Goal: Task Accomplishment & Management: Complete application form

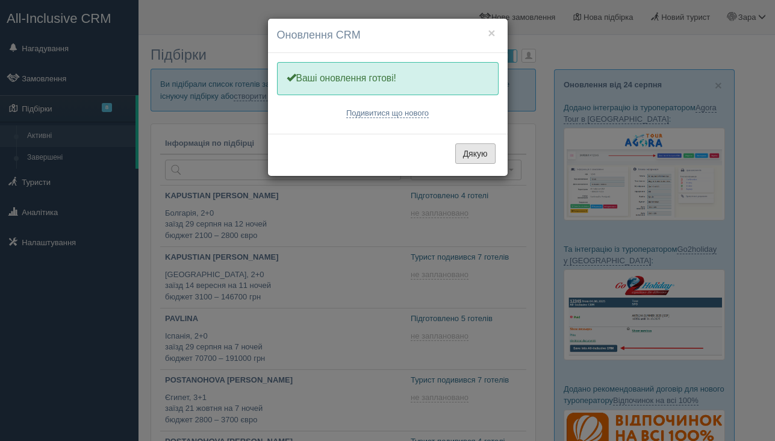
click at [479, 158] on button "Дякую" at bounding box center [475, 153] width 40 height 20
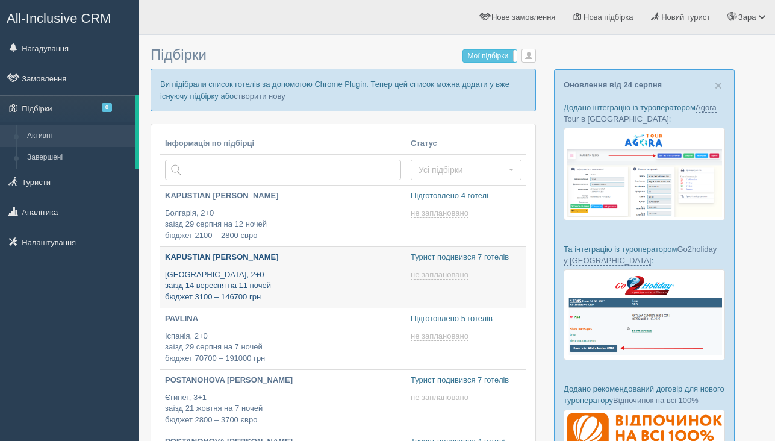
type input "2025-08-28 9:45"
type input "2025-08-28 23:15"
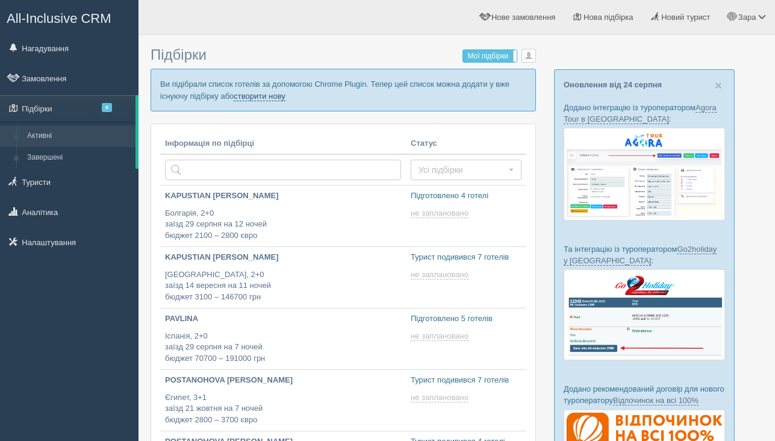
click at [285, 99] on link "створити нову" at bounding box center [259, 97] width 51 height 10
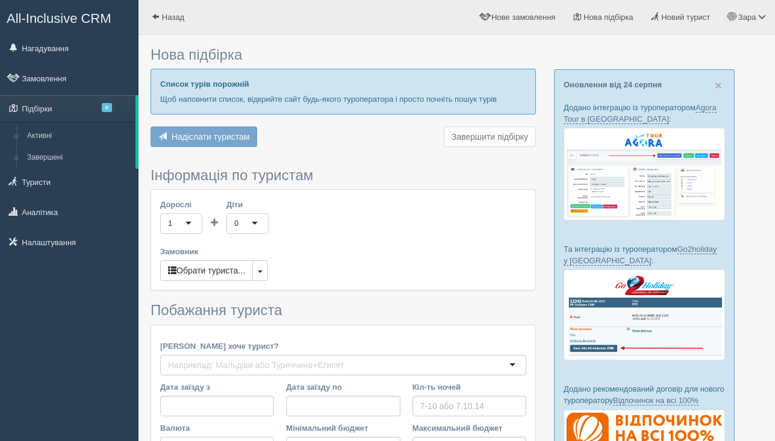
type input "7"
type input "122000"
type input "150000"
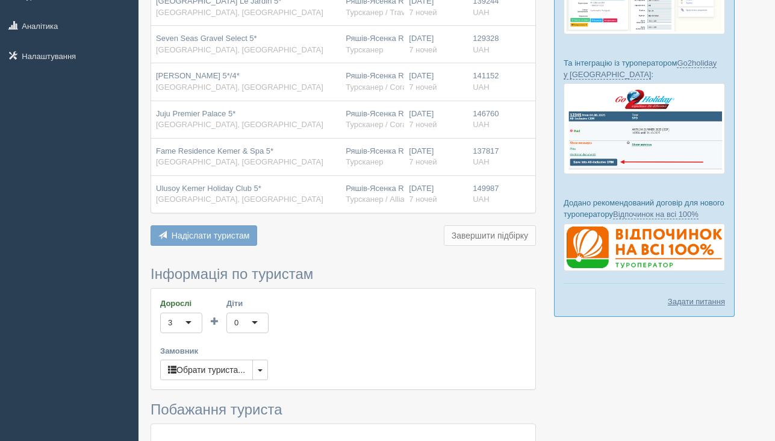
scroll to position [233, 0]
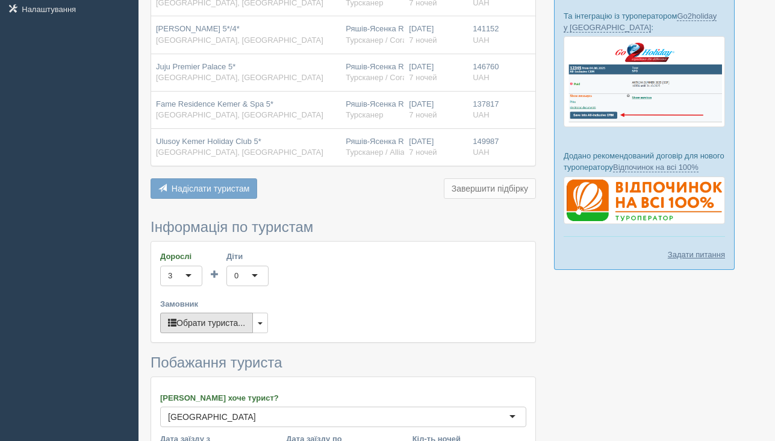
click at [230, 324] on button "Обрати туриста..." at bounding box center [206, 323] width 93 height 20
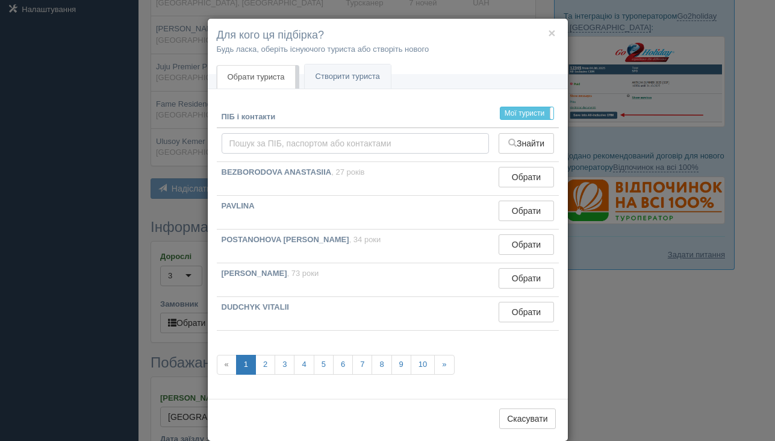
click at [274, 141] on input "text" at bounding box center [356, 143] width 268 height 20
type input "trush"
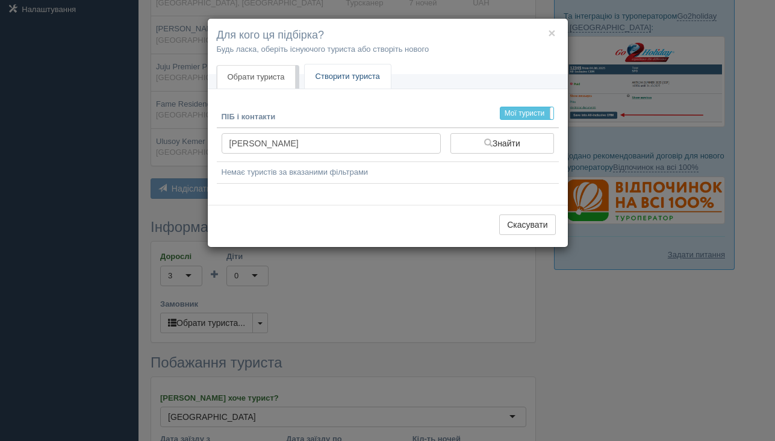
click at [348, 72] on link "Створити туриста" at bounding box center [348, 76] width 86 height 25
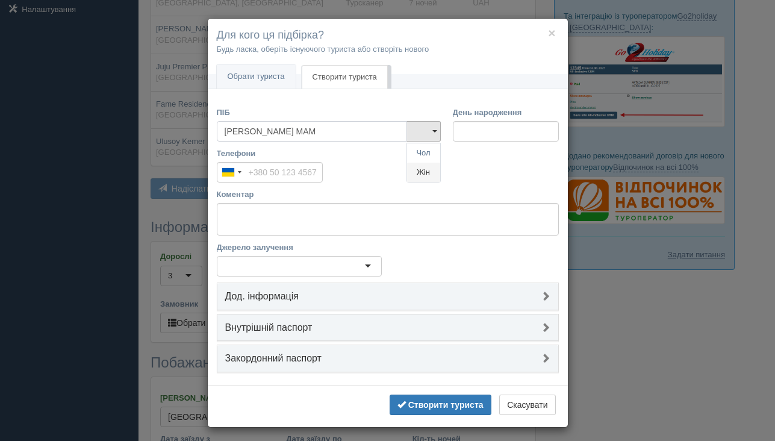
type input "[PERSON_NAME] MAM"
click at [421, 172] on link "Жін" at bounding box center [423, 173] width 33 height 20
click at [443, 406] on b "Створити туриста" at bounding box center [445, 405] width 75 height 10
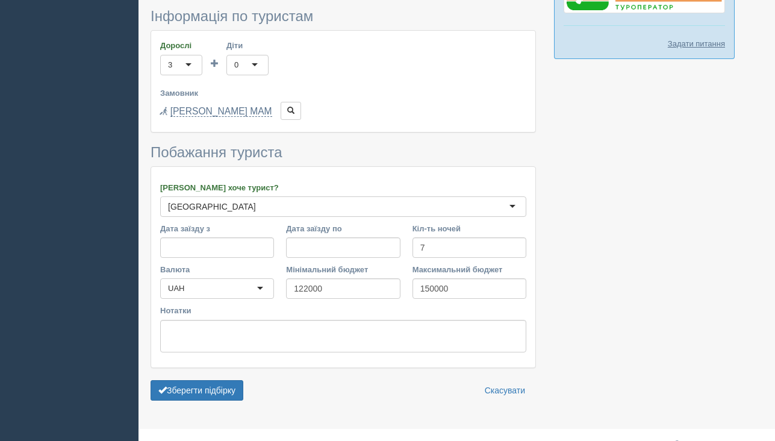
scroll to position [464, 0]
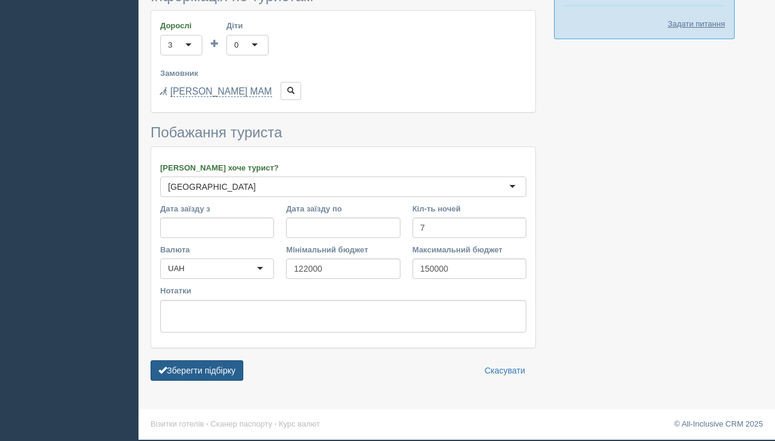
click at [208, 372] on button "Зберегти підбірку" at bounding box center [197, 370] width 93 height 20
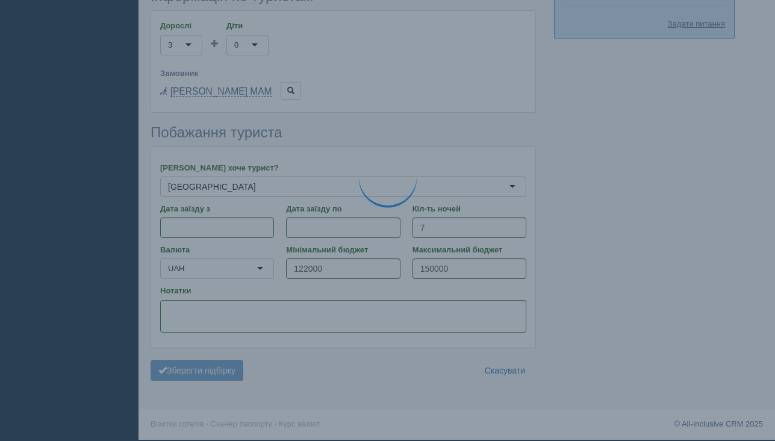
scroll to position [463, 0]
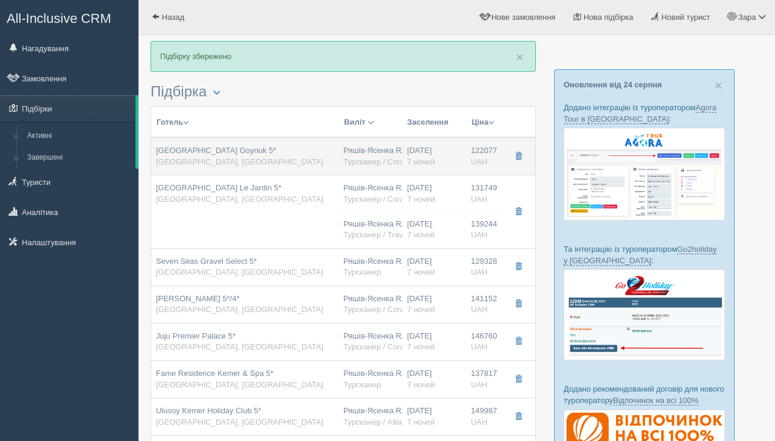
click at [264, 166] on div "[GEOGRAPHIC_DATA] Goynuk 5* [GEOGRAPHIC_DATA], [GEOGRAPHIC_DATA]" at bounding box center [245, 156] width 178 height 22
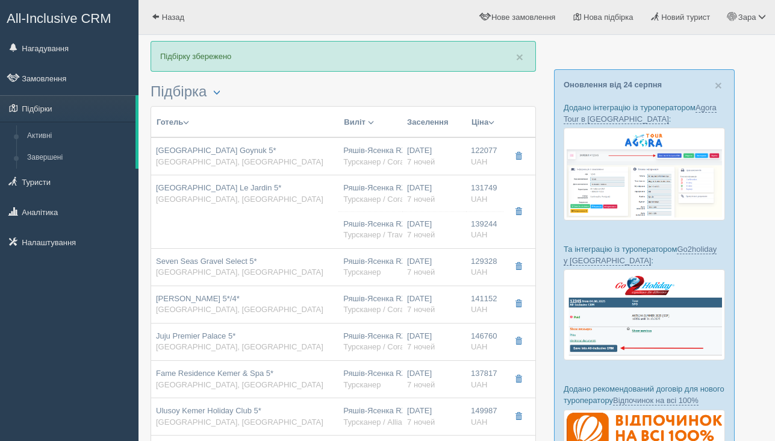
type input "[GEOGRAPHIC_DATA] Goynuk 5*"
type input "[GEOGRAPHIC_DATA]"
type input "Кемер"
type input "122077.00"
type input "Ряшів-Ясенка RZE"
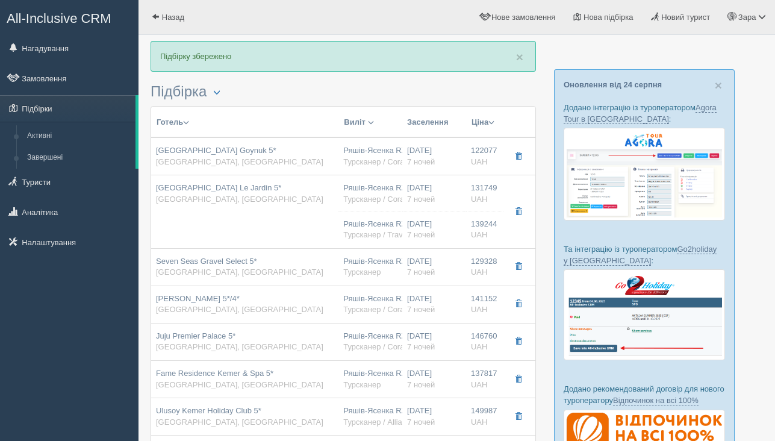
type input "[PERSON_NAME]"
type input "18:00"
type input "21:40"
type input "Pegasus Airlines"
type input "15:15"
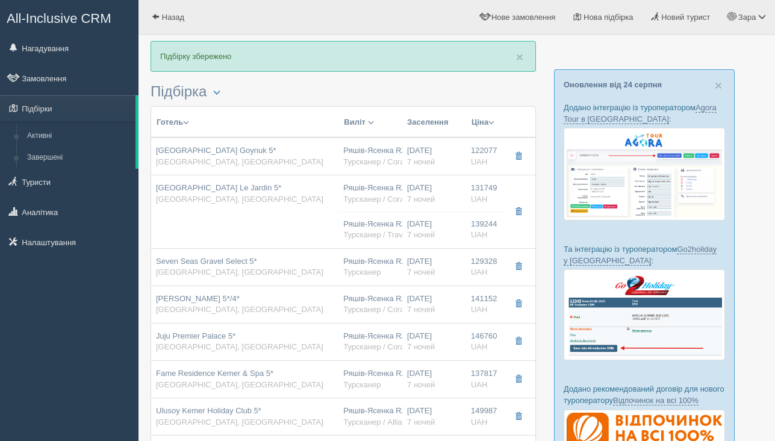
type input "17:05"
type input "7"
type input "Club Garden Family Room 1 Bedroom"
type input "UAI"
type input "Турсканер / Coral PL"
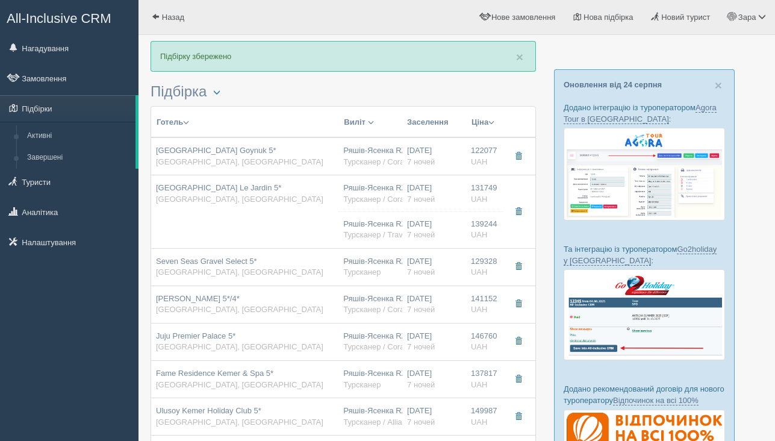
type input "[URL][DOMAIN_NAME]"
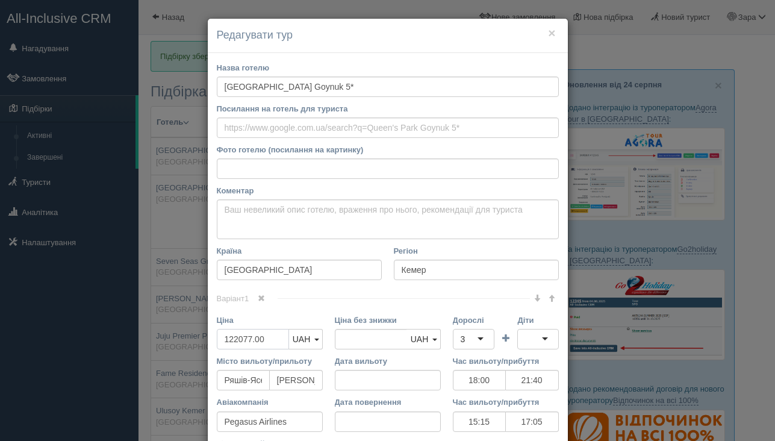
click at [237, 341] on input "122077.00" at bounding box center [253, 339] width 72 height 20
type input "12077.00"
type input "122077.00"
click at [269, 338] on input "126077.00" at bounding box center [253, 339] width 72 height 20
click at [247, 340] on input "126077.00" at bounding box center [253, 339] width 72 height 20
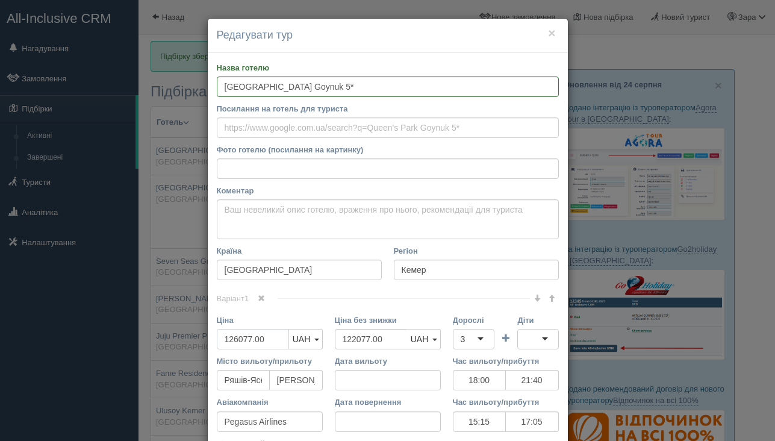
click at [247, 340] on input "126077.00" at bounding box center [253, 339] width 72 height 20
click at [252, 339] on input "126077.00" at bounding box center [253, 339] width 72 height 20
click at [242, 340] on input "126000.00" at bounding box center [253, 339] width 72 height 20
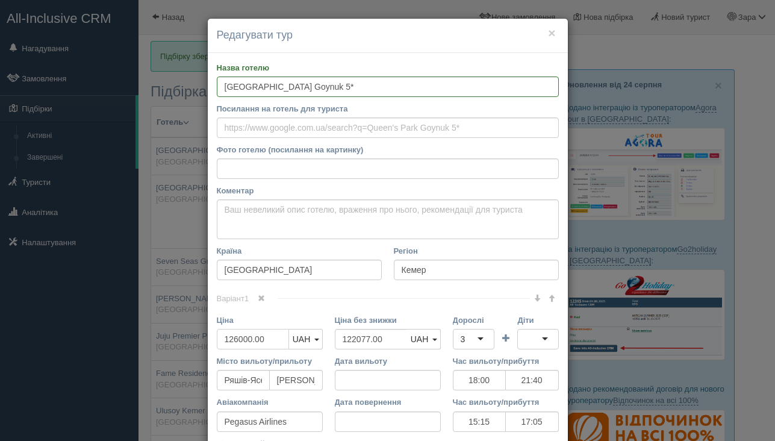
click at [242, 340] on input "126000.00" at bounding box center [253, 339] width 72 height 20
type input "126000.00"
click at [376, 344] on input "122077.00" at bounding box center [371, 339] width 72 height 20
paste input "6000"
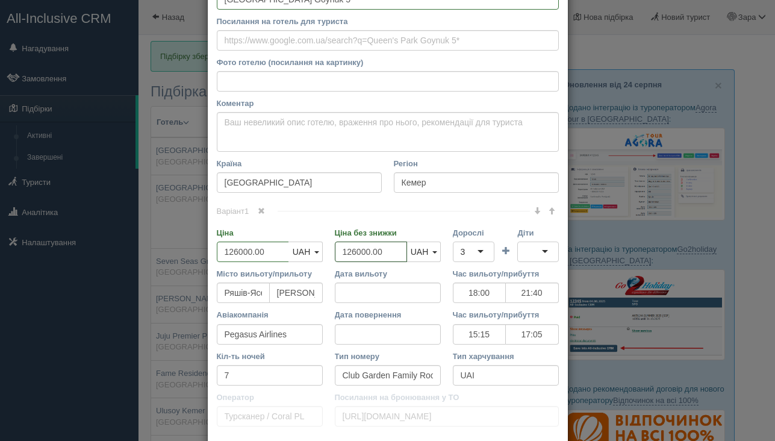
scroll to position [172, 0]
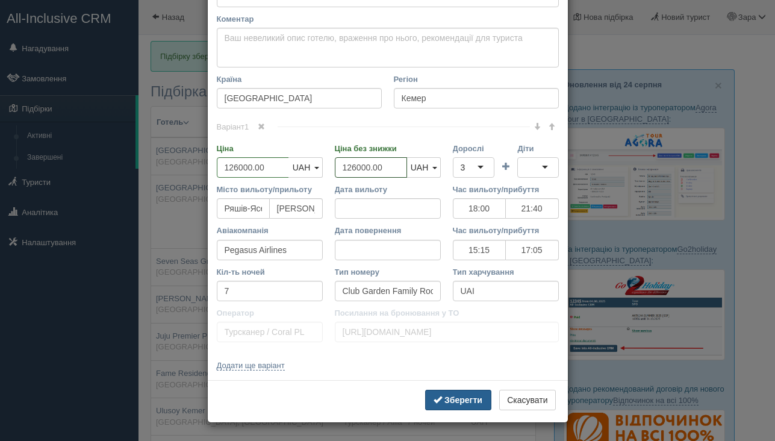
type input "126000.00"
click at [449, 402] on b "Зберегти" at bounding box center [463, 400] width 38 height 10
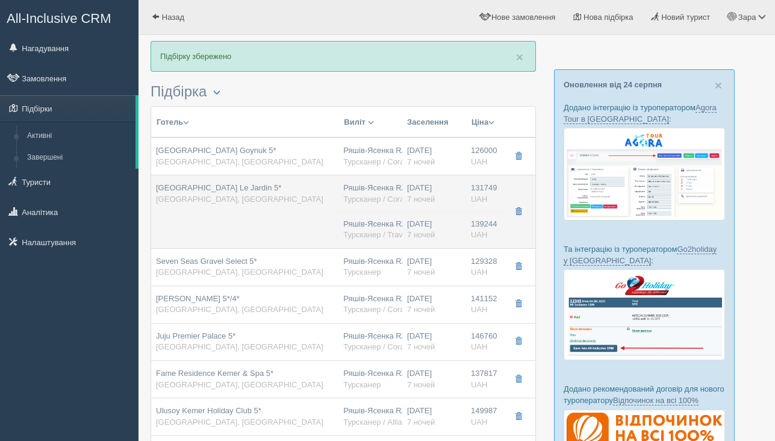
click at [316, 216] on td "[GEOGRAPHIC_DATA] Le Jardin 5* [GEOGRAPHIC_DATA], [GEOGRAPHIC_DATA]" at bounding box center [244, 211] width 187 height 73
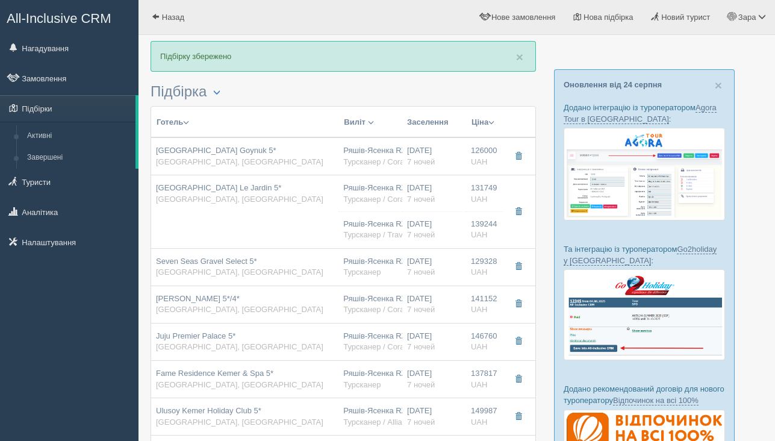
type input "[GEOGRAPHIC_DATA] Le Jardin 5*"
type input "131749.00"
type input "18:00"
type input "21:40"
type input "15:15"
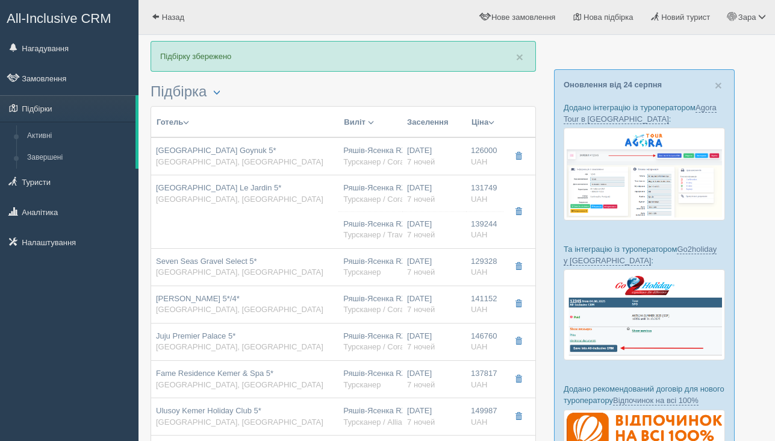
type input "17:05"
type input "Standard Room With Balcony"
type input "[URL][DOMAIN_NAME]"
type input "139244.00"
type input "Ряшів-Ясенка RZE"
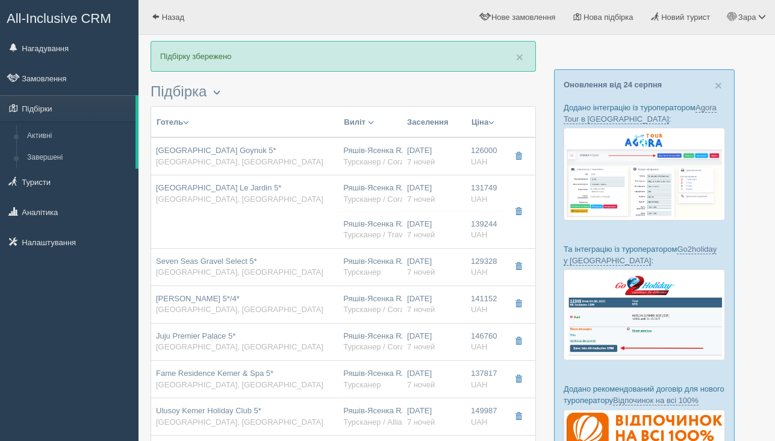
type input "[PERSON_NAME]"
type input "11:30"
type input "15:30"
type input "08:30"
type input "10:30"
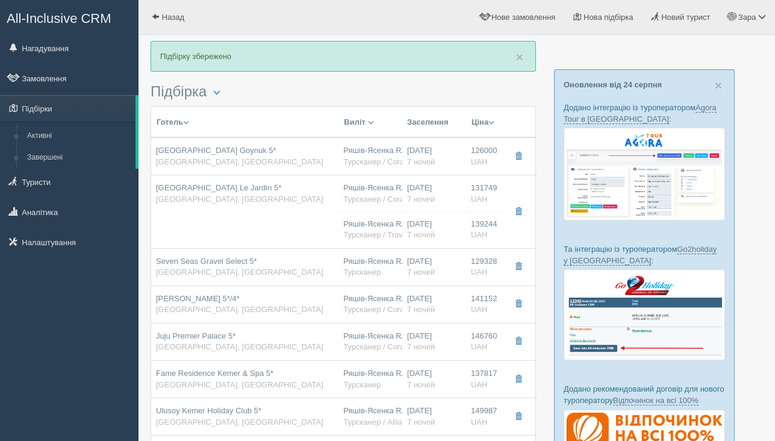
type input "7"
type input "Standard Room"
type input "UAI"
type input "Турсканер / Travelon"
type input "[URL][DOMAIN_NAME]"
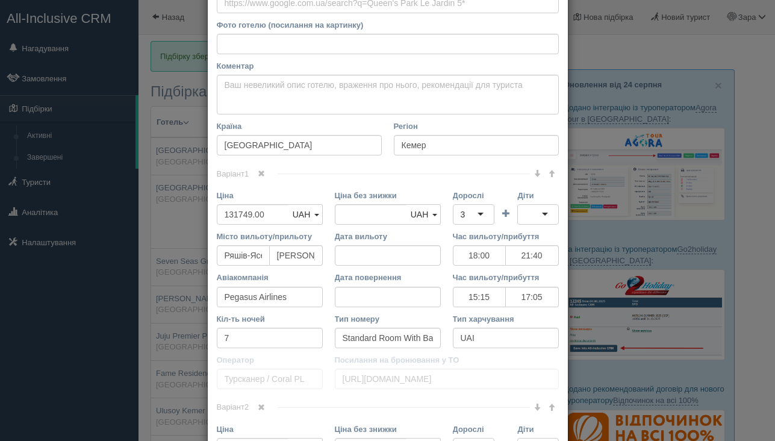
scroll to position [217, 0]
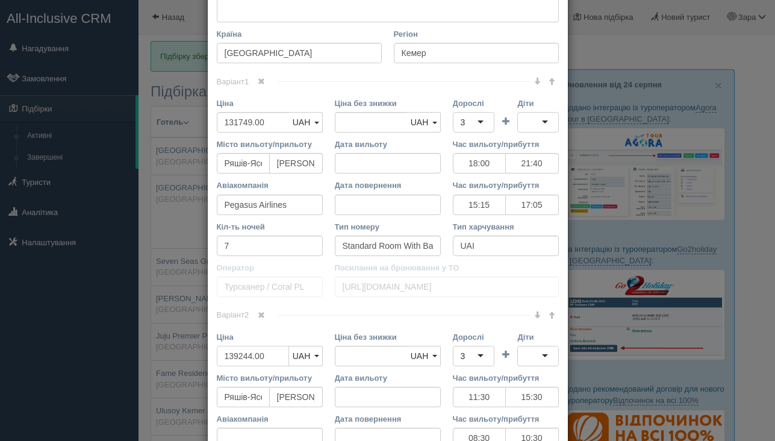
click at [239, 356] on input "139244.00" at bounding box center [253, 356] width 72 height 20
type input "13244.00"
type input "139244.00"
click at [253, 357] on input "142244.00" at bounding box center [253, 356] width 72 height 20
click at [252, 355] on input "142000.00" at bounding box center [253, 356] width 72 height 20
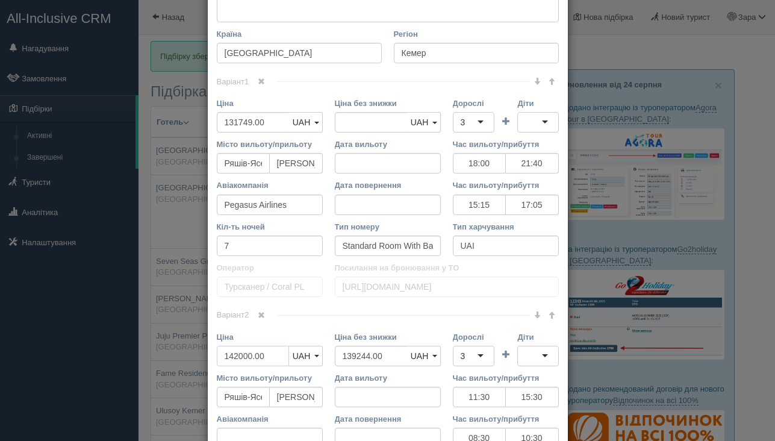
click at [252, 355] on input "142000.00" at bounding box center [253, 356] width 72 height 20
type input "142000.00"
click at [379, 355] on input "139244.00" at bounding box center [371, 356] width 72 height 20
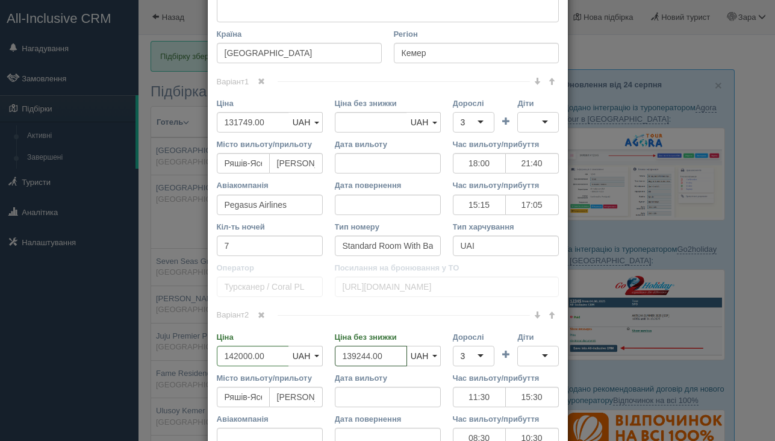
paste input "42000"
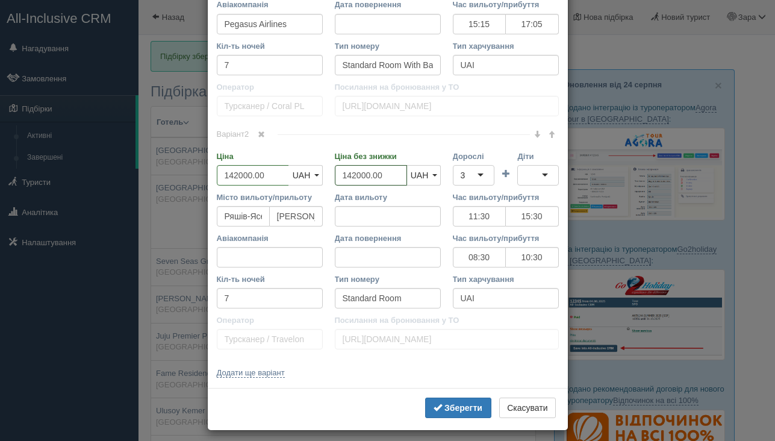
scroll to position [405, 0]
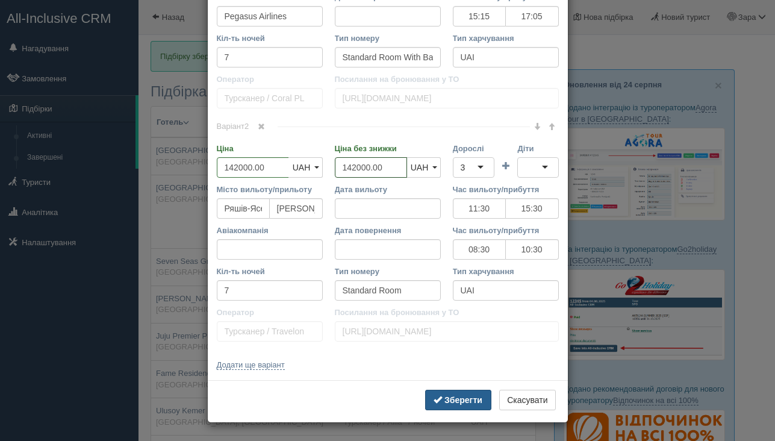
type input "142000.00"
click at [453, 400] on b "Зберегти" at bounding box center [463, 400] width 38 height 10
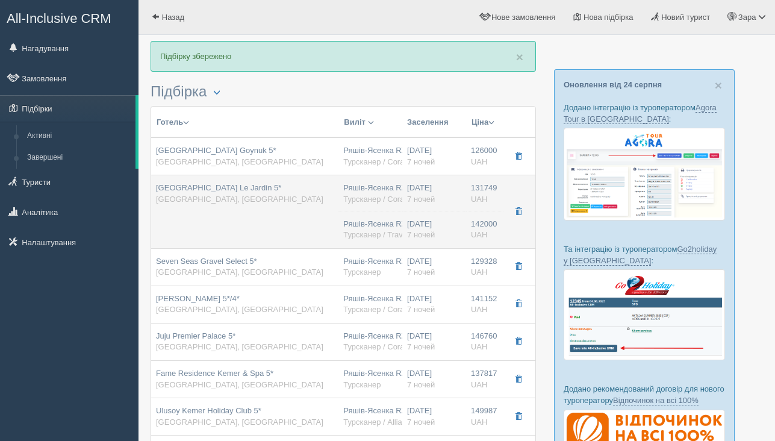
click at [286, 200] on div "[GEOGRAPHIC_DATA] Le Jardin 5* [GEOGRAPHIC_DATA], [GEOGRAPHIC_DATA]" at bounding box center [245, 193] width 178 height 22
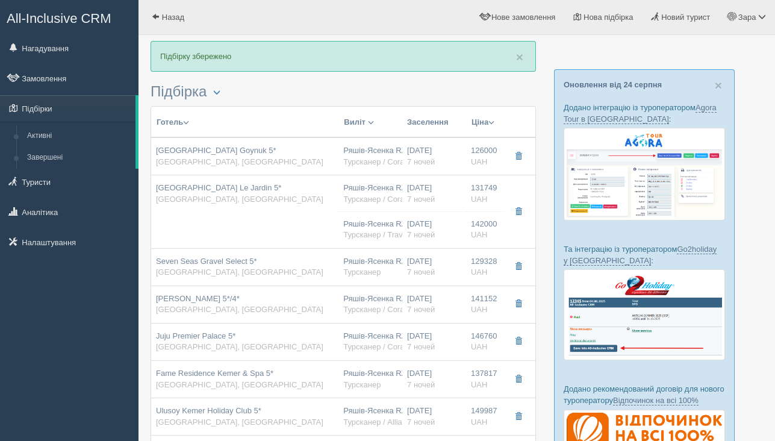
type input "18:00"
type input "21:40"
type input "15:15"
type input "17:05"
type input "11:30"
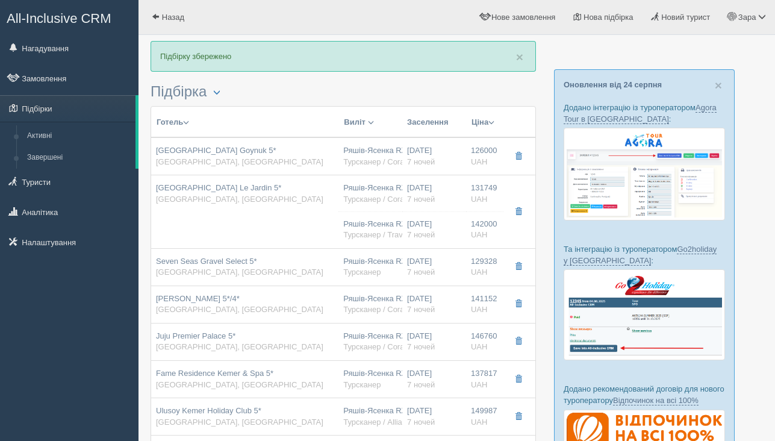
type input "15:30"
type input "08:30"
type input "10:30"
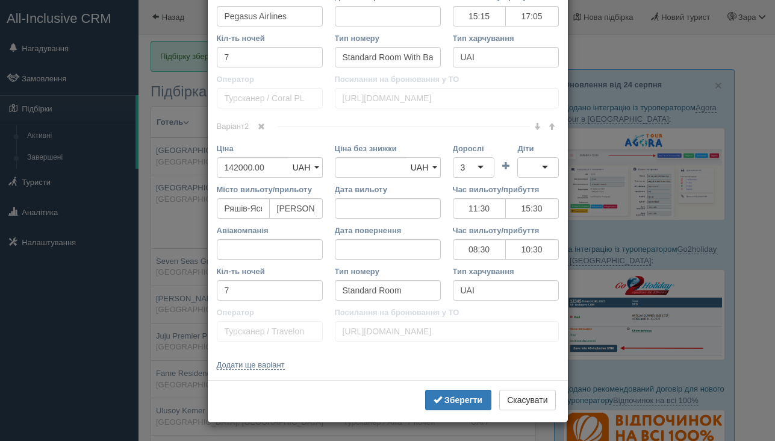
scroll to position [0, 0]
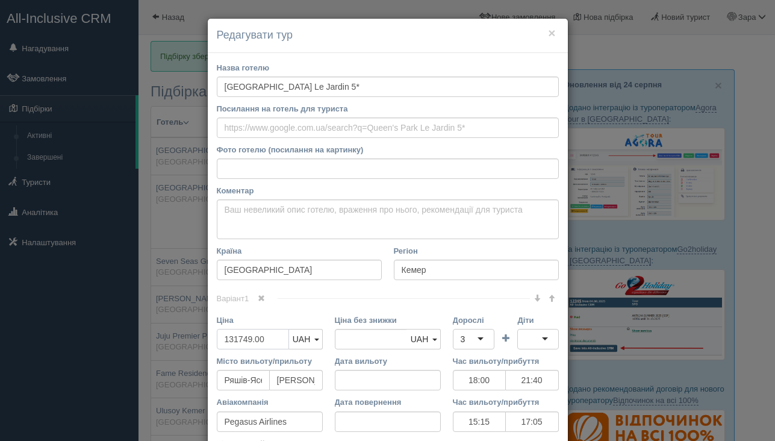
click at [249, 338] on input "131749.00" at bounding box center [253, 339] width 72 height 20
type input "1"
type input "131749.00"
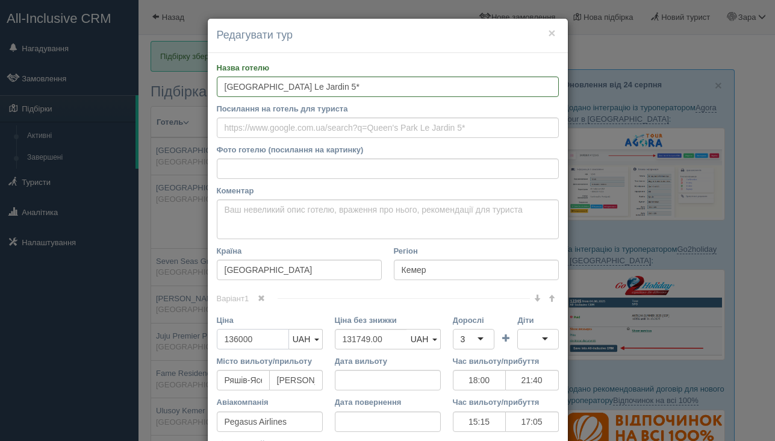
click at [264, 334] on input "136000" at bounding box center [253, 339] width 72 height 20
type input "136000"
click at [375, 341] on input "131749.00" at bounding box center [371, 339] width 72 height 20
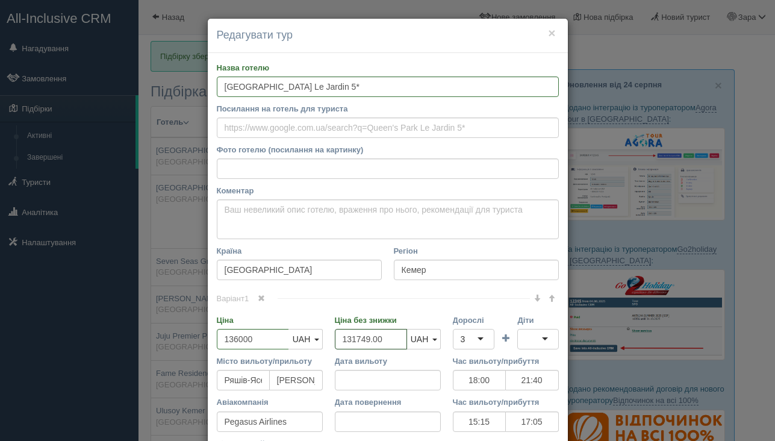
click at [375, 341] on input "131749.00" at bounding box center [371, 339] width 72 height 20
click at [375, 340] on input "131749.00" at bounding box center [371, 339] width 72 height 20
paste input "60"
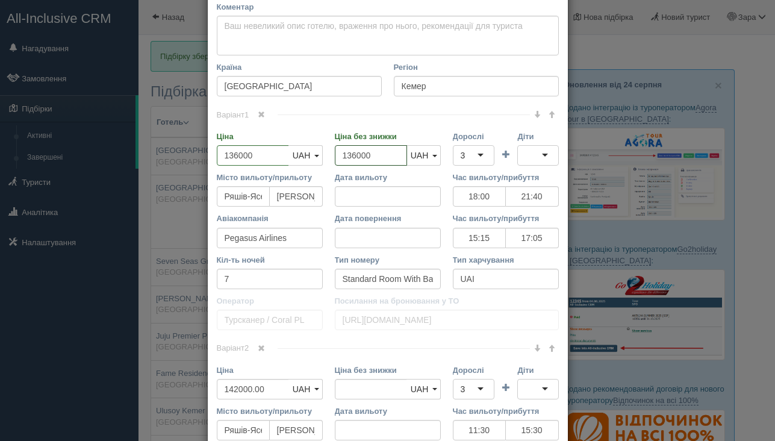
scroll to position [240, 0]
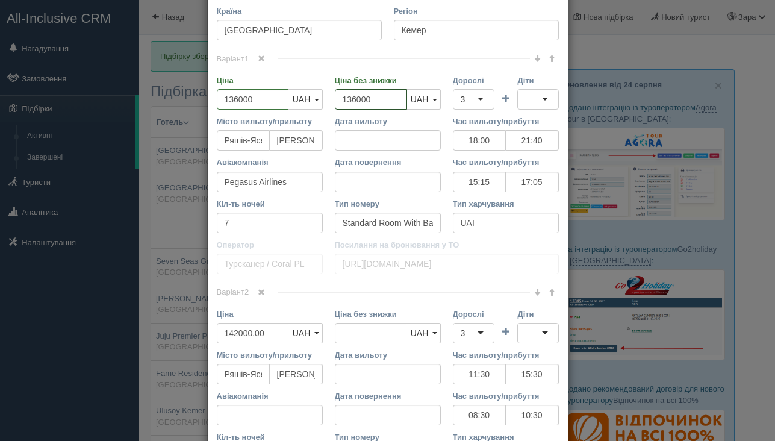
type input "136000"
click at [253, 336] on input "142000.00" at bounding box center [253, 333] width 72 height 20
type input "142000.00"
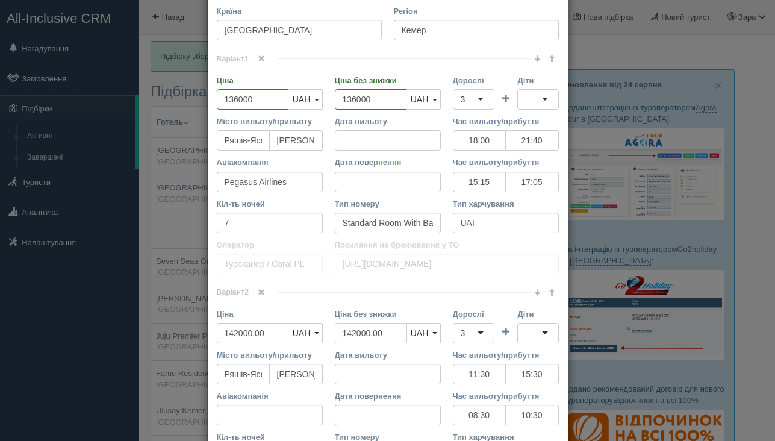
click at [350, 336] on input "142000.00" at bounding box center [371, 333] width 72 height 20
click at [369, 284] on div "Назва готелю [GEOGRAPHIC_DATA] Le Jardin 5* Посилання на готель для туриста Фот…" at bounding box center [388, 179] width 360 height 732
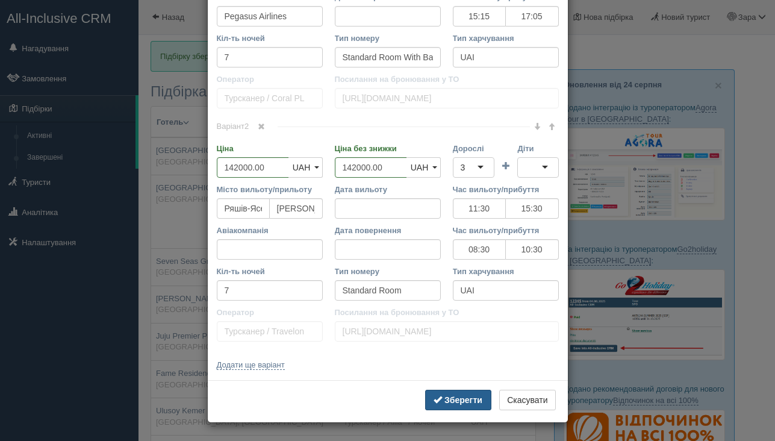
click at [457, 409] on button "Зберегти" at bounding box center [458, 400] width 66 height 20
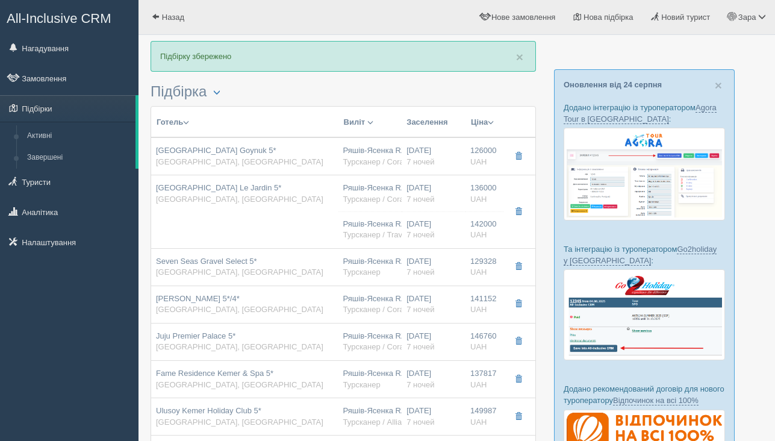
click at [287, 261] on div "Seven Seas Gravel Select 5* [GEOGRAPHIC_DATA], [GEOGRAPHIC_DATA]" at bounding box center [245, 267] width 178 height 22
type input "Seven Seas Gravel Select 5*"
type input "129328.00"
type input "11:30"
type input "15:30"
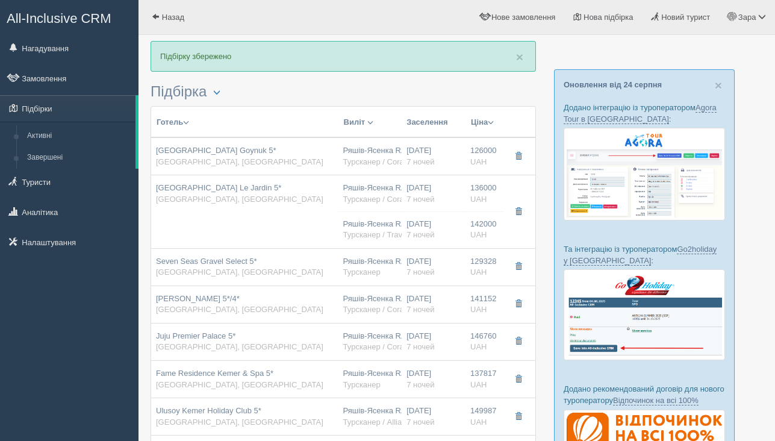
type input "Mavi Gok Airlines"
type input "08:30"
type input "10:30"
type input "Hotel Room [GEOGRAPHIC_DATA]"
type input "Турсканер"
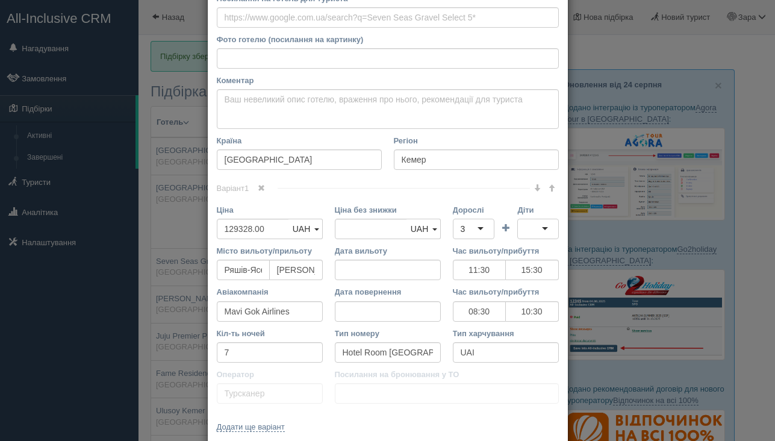
scroll to position [172, 0]
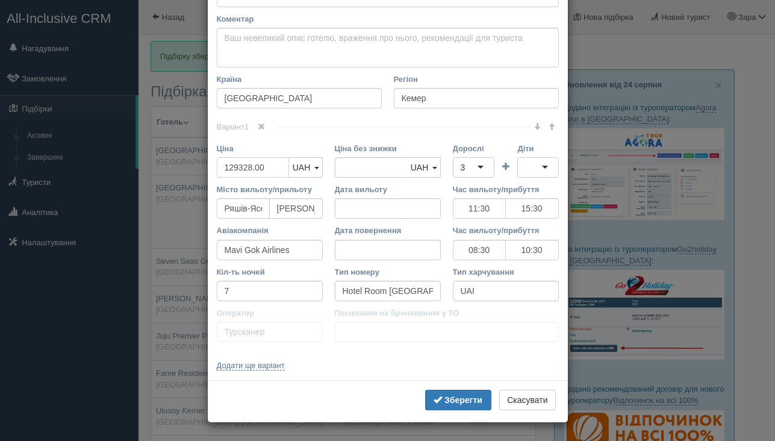
click at [252, 166] on input "129328.00" at bounding box center [253, 167] width 72 height 20
type input "1"
type input "129328.00"
click at [248, 164] on input "133000" at bounding box center [253, 167] width 72 height 20
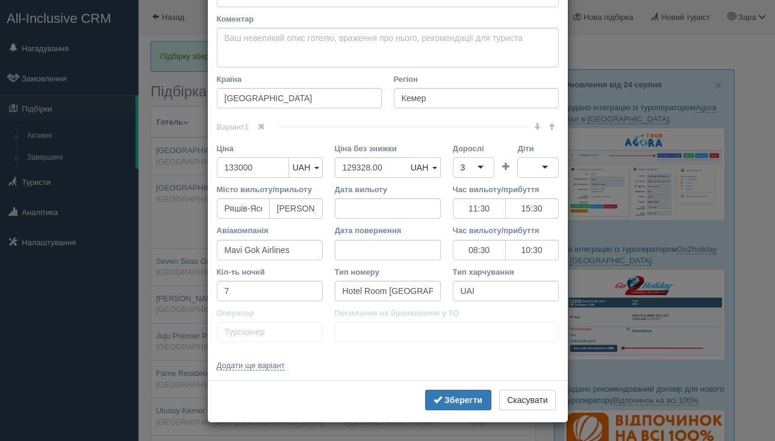
click at [248, 164] on input "133000" at bounding box center [253, 167] width 72 height 20
type input "133000"
click at [380, 168] on input "129328.00" at bounding box center [371, 167] width 72 height 20
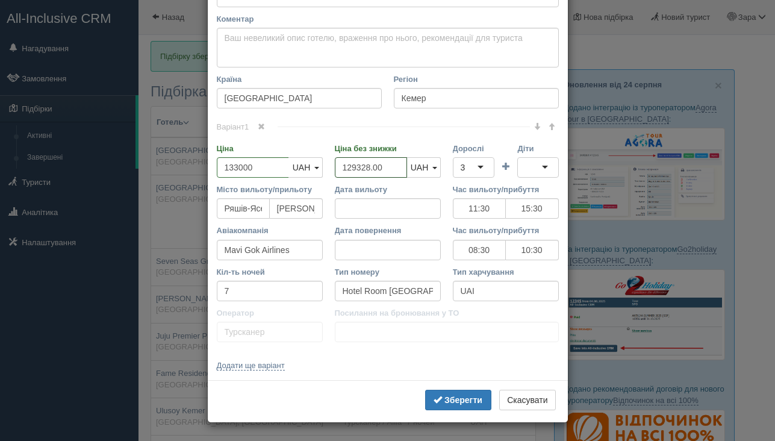
paste input "330"
type input "133000"
click at [444, 397] on b "Зберегти" at bounding box center [463, 400] width 38 height 10
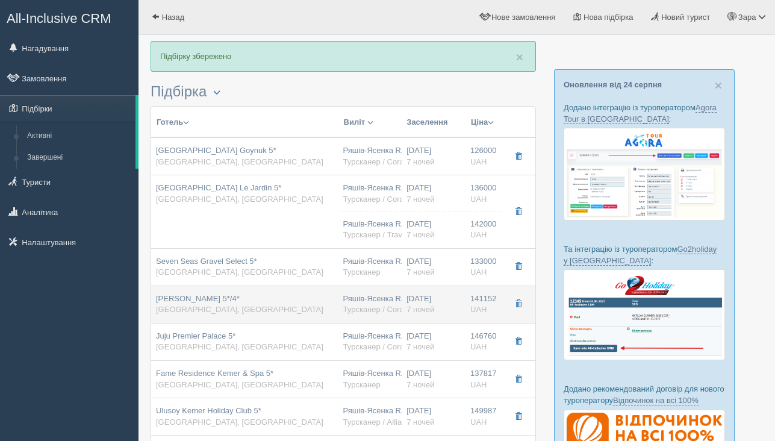
click at [299, 301] on div "[PERSON_NAME] 5*/4* [GEOGRAPHIC_DATA], [GEOGRAPHIC_DATA]" at bounding box center [245, 304] width 178 height 22
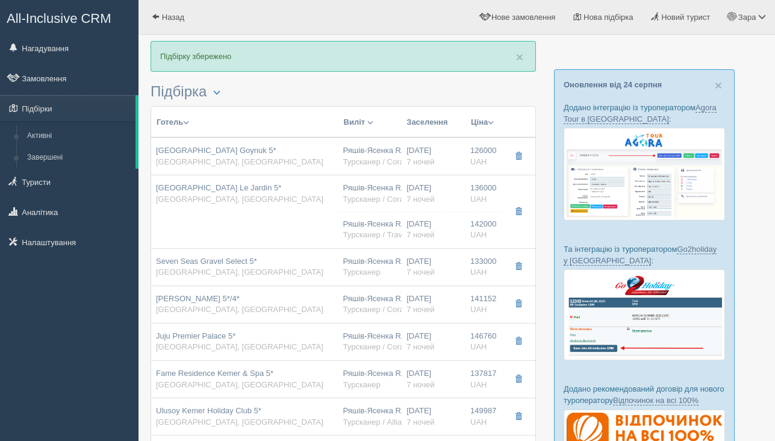
type input "[PERSON_NAME] 5*/4*"
type input "141152.00"
type input "18:00"
type input "21:40"
type input "Pegasus Airlines"
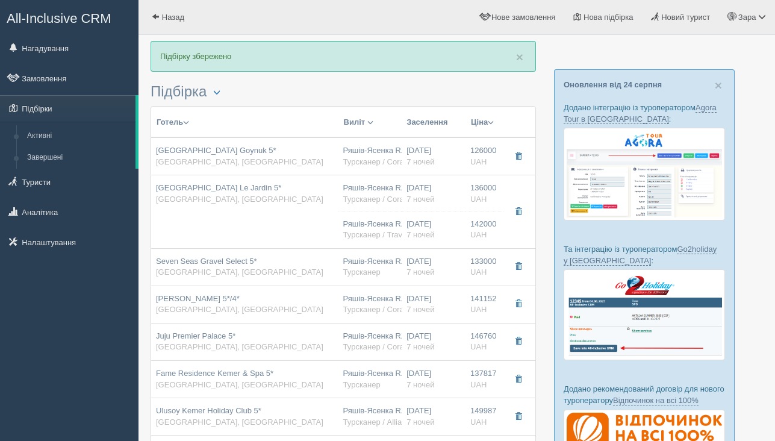
type input "15:15"
type input "17:05"
type input "Superior Deluxe Room"
type input "Турсканер / Coral PL"
type input "[URL][DOMAIN_NAME]"
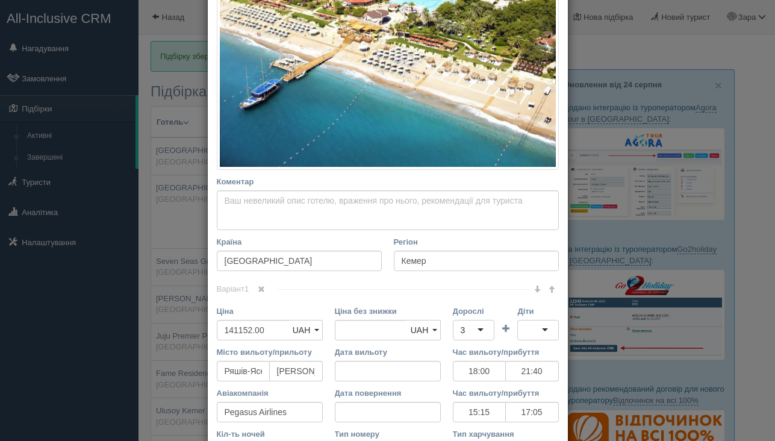
scroll to position [332, 0]
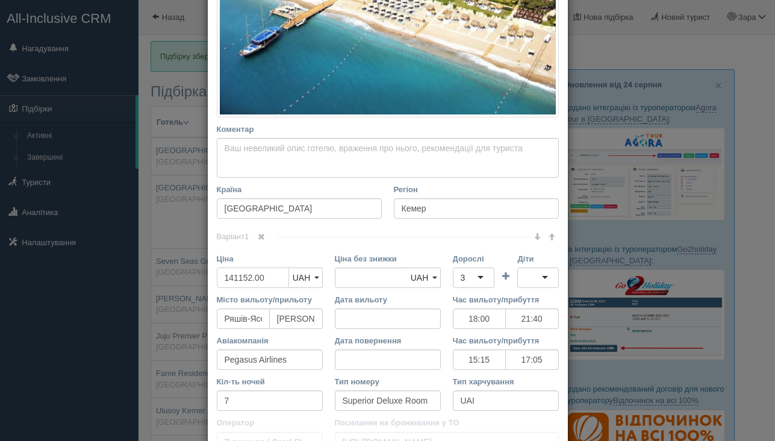
click at [274, 281] on input "141152.00" at bounding box center [253, 277] width 72 height 20
type input "1"
type input "141152.00"
click at [236, 275] on input "148000" at bounding box center [253, 277] width 72 height 20
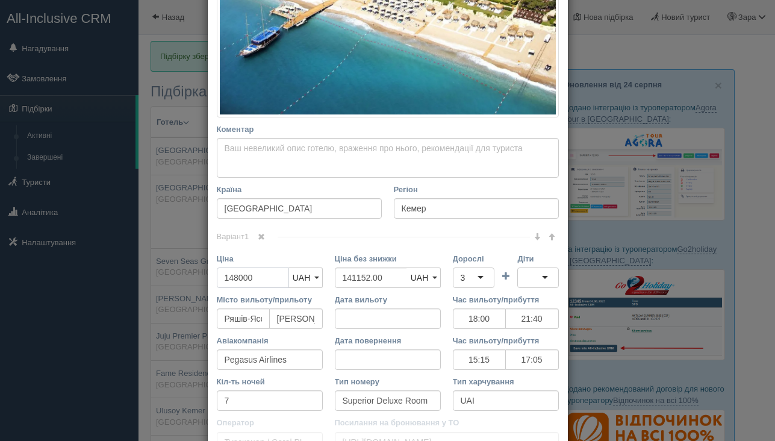
click at [236, 275] on input "148000" at bounding box center [253, 277] width 72 height 20
type input "148000"
click at [367, 279] on input "141152.00" at bounding box center [371, 277] width 72 height 20
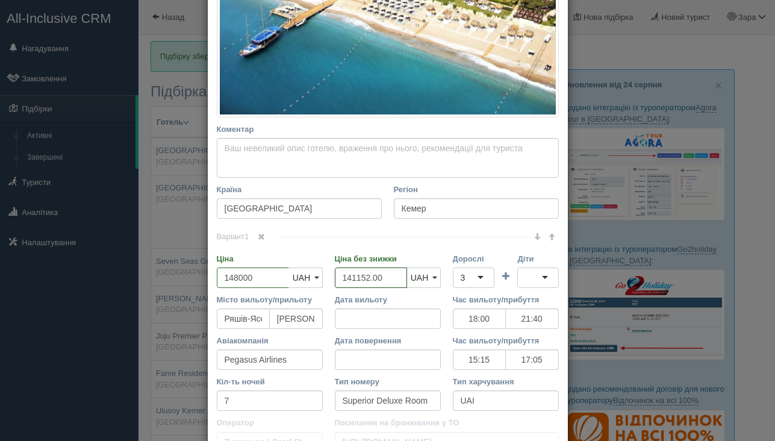
paste input "80"
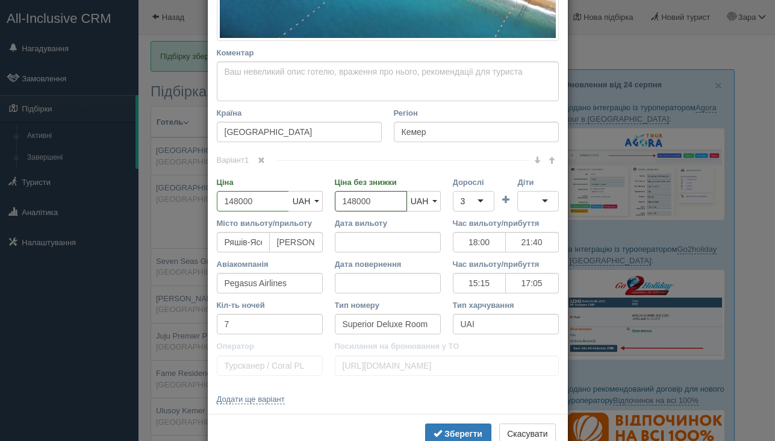
scroll to position [442, 0]
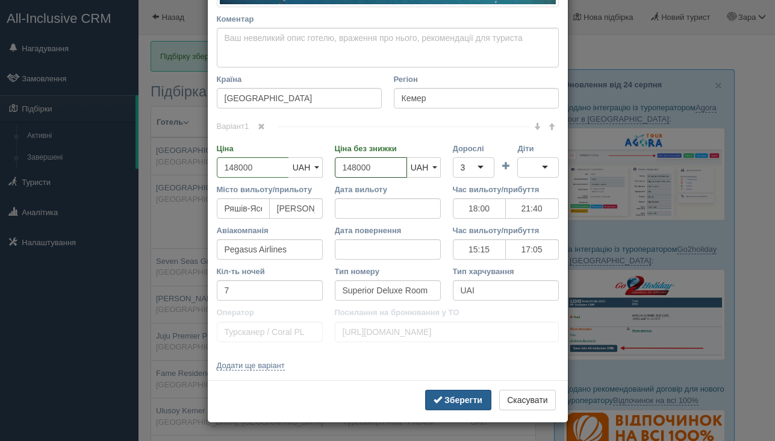
type input "148000"
click at [456, 399] on b "Зберегти" at bounding box center [463, 400] width 38 height 10
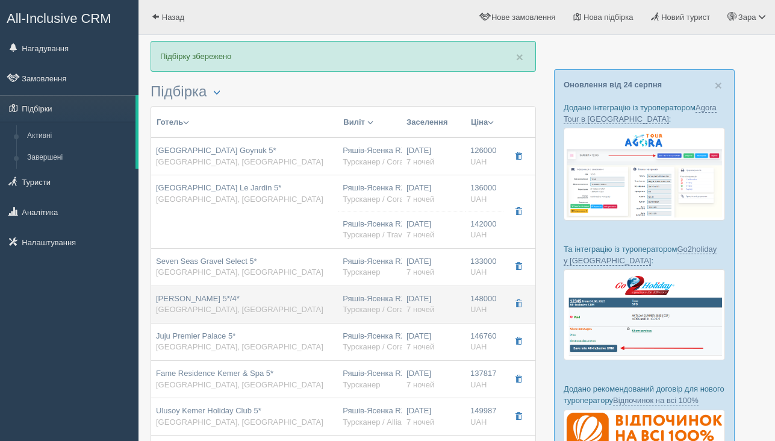
scroll to position [2, 0]
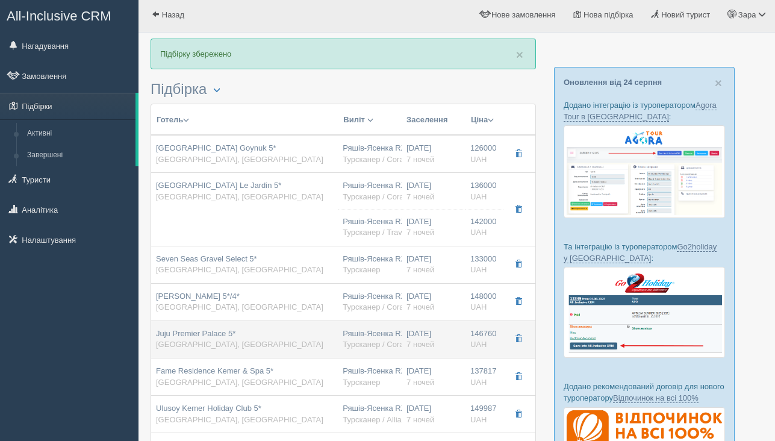
click at [307, 335] on div "Juju Premier Palace 5* [GEOGRAPHIC_DATA], [GEOGRAPHIC_DATA]" at bounding box center [244, 339] width 177 height 22
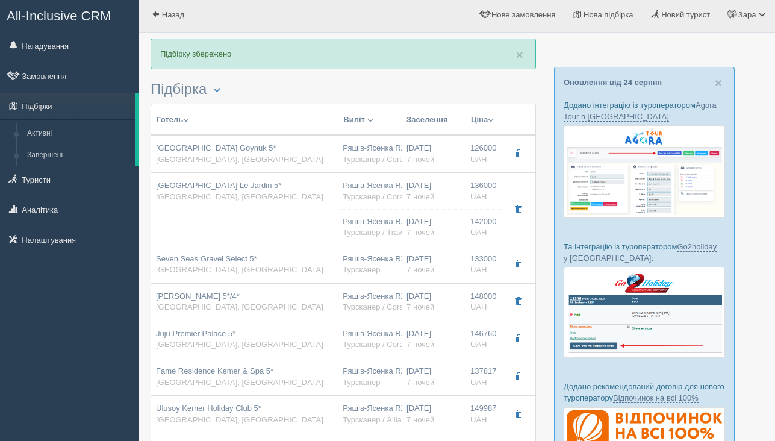
type input "Juju Premier Palace 5*"
type input "146760.00"
type input "19:00"
type input "22:40"
type input "16:10"
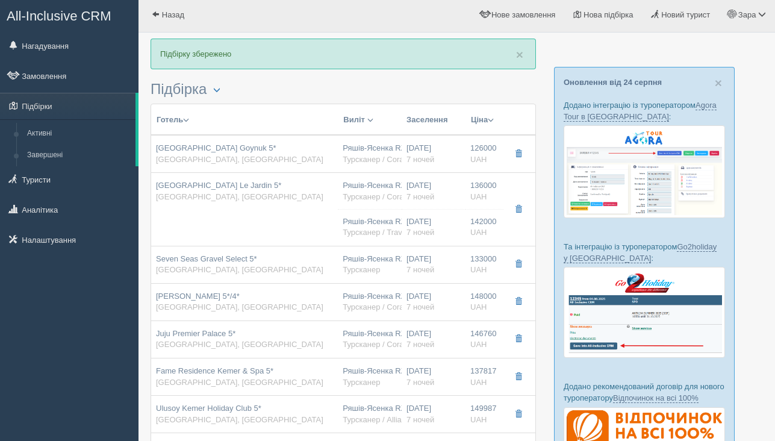
type input "18:00"
type input "Deluxe Room Land View"
type input "[URL][DOMAIN_NAME]"
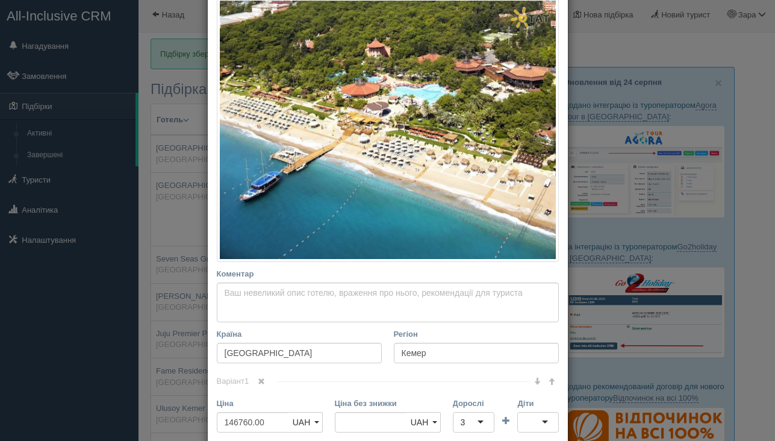
scroll to position [190, 0]
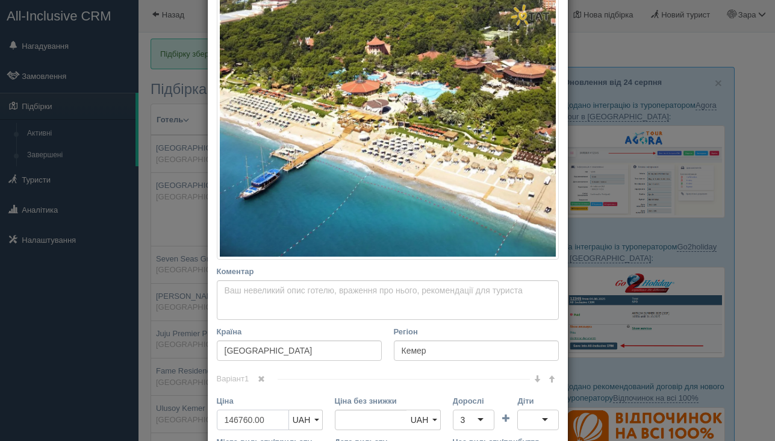
click at [264, 409] on input "146760.00" at bounding box center [253, 419] width 72 height 20
click at [265, 409] on input "146760.00" at bounding box center [253, 419] width 72 height 20
type input "1"
type input "146760.00"
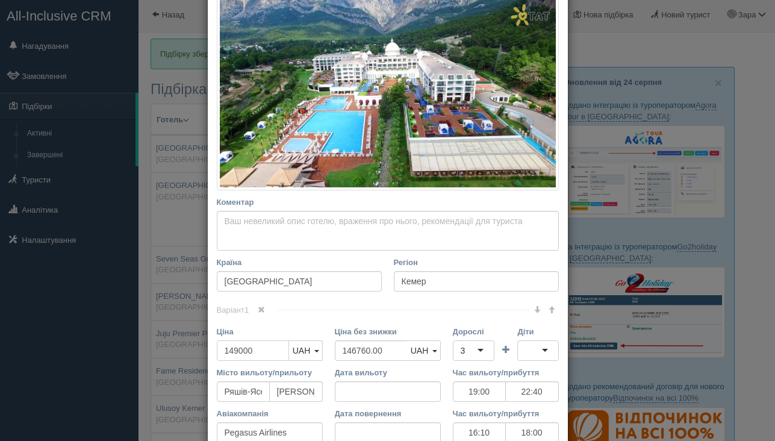
click at [238, 351] on input "149000" at bounding box center [253, 350] width 72 height 20
click at [238, 350] on input "149000" at bounding box center [253, 350] width 72 height 20
type input "149000"
click at [372, 352] on input "146760.00" at bounding box center [371, 350] width 72 height 20
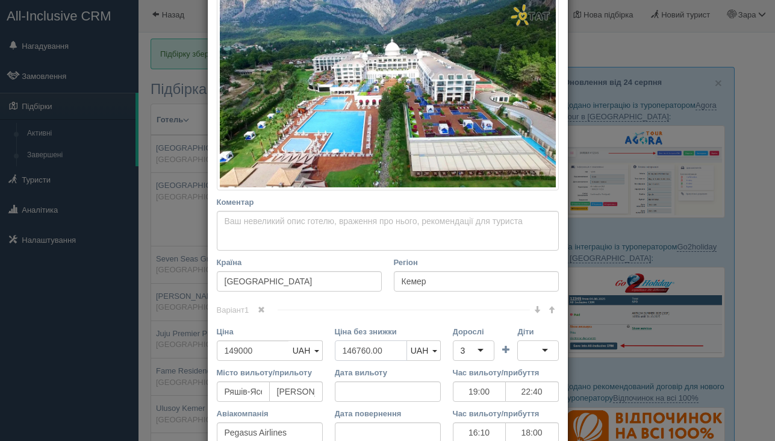
click at [372, 352] on input "146760.00" at bounding box center [371, 350] width 72 height 20
paste input "90"
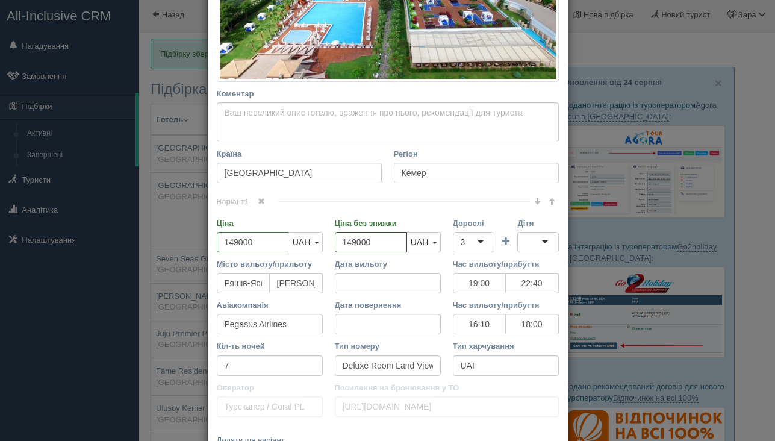
scroll to position [373, 0]
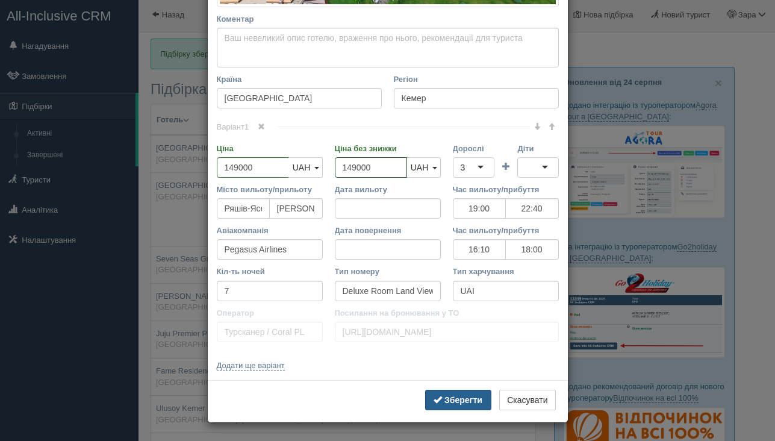
type input "149000"
click at [434, 395] on span "submit" at bounding box center [438, 399] width 8 height 8
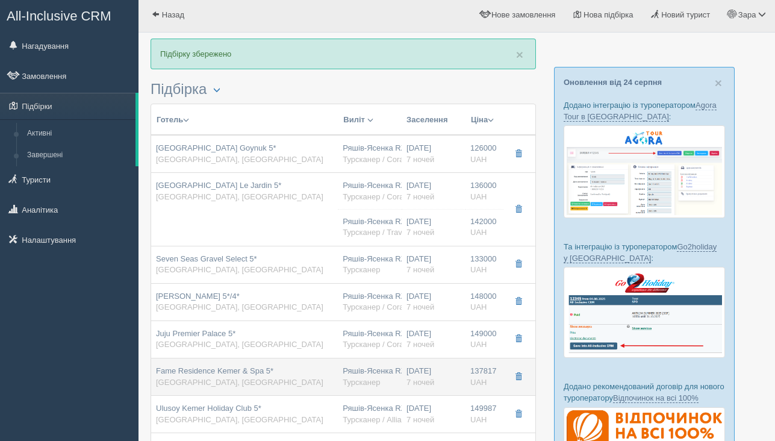
click at [428, 392] on td "[DATE] 7 ночей" at bounding box center [434, 376] width 64 height 37
type input "Fame Residence Kemer & Spa 5*"
type input "137817.00"
type input "11:30"
type input "15:30"
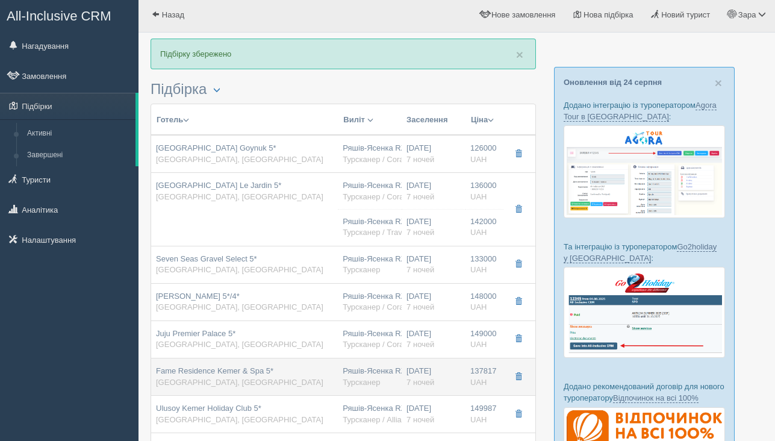
type input "Mavi Gok Airlines"
type input "08:30"
type input "10:30"
type input "Standard Room Roh"
type input "AI"
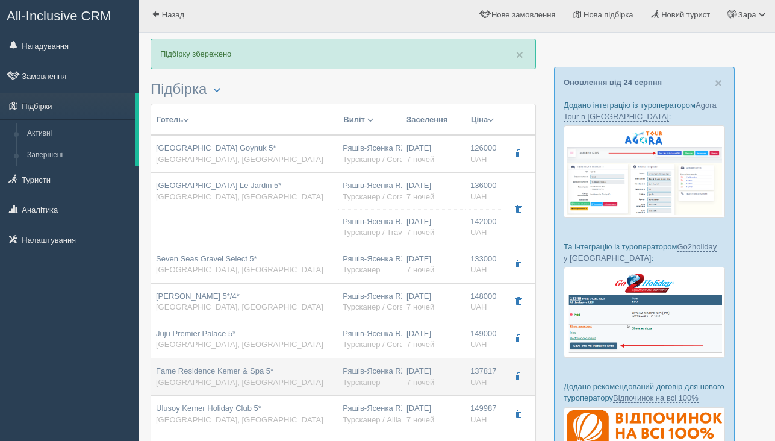
type input "Турсканер"
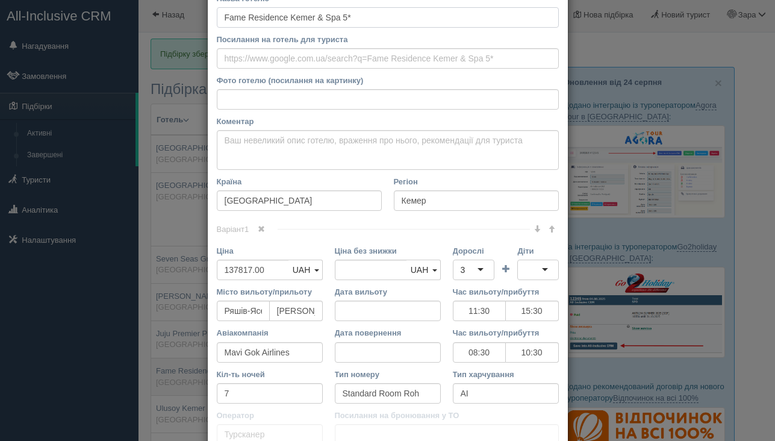
scroll to position [172, 0]
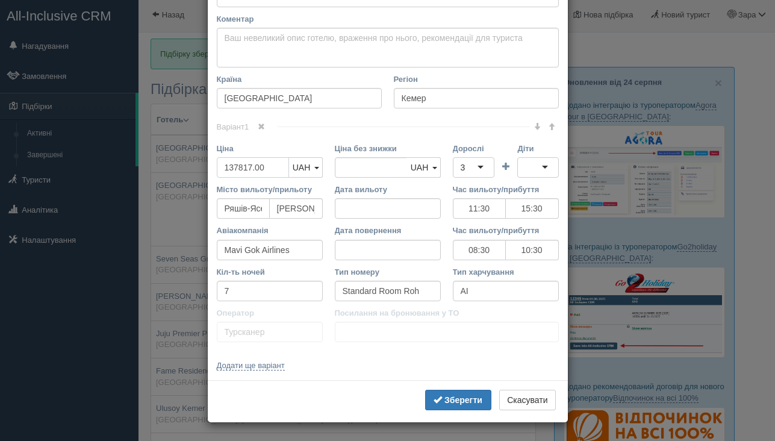
click at [272, 170] on input "137817.00" at bounding box center [253, 167] width 72 height 20
type input "1"
type input "137817.00"
click at [241, 168] on input "141000" at bounding box center [253, 167] width 72 height 20
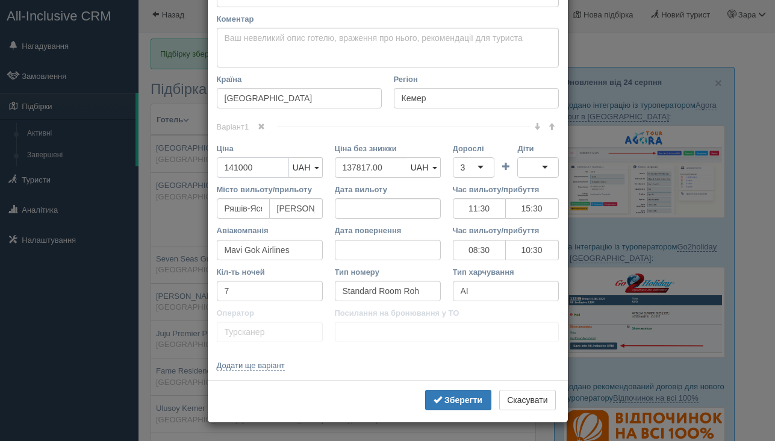
click at [241, 168] on input "141000" at bounding box center [253, 167] width 72 height 20
type input "141000"
click at [381, 166] on input "137817.00" at bounding box center [371, 167] width 72 height 20
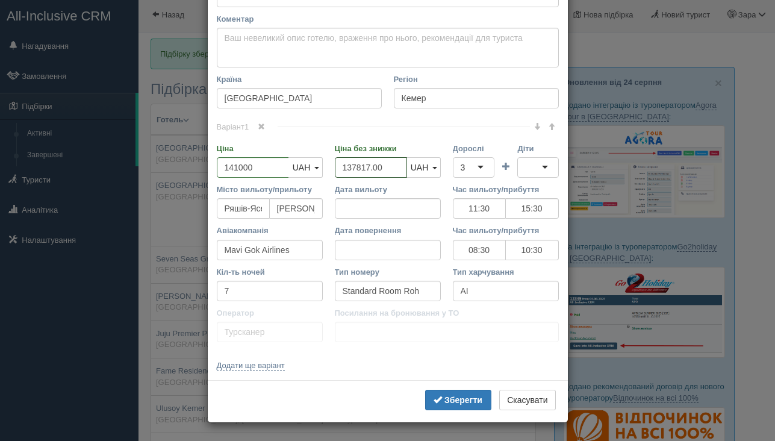
paste input "410"
type input "141000"
click at [441, 394] on button "Зберегти" at bounding box center [458, 400] width 66 height 20
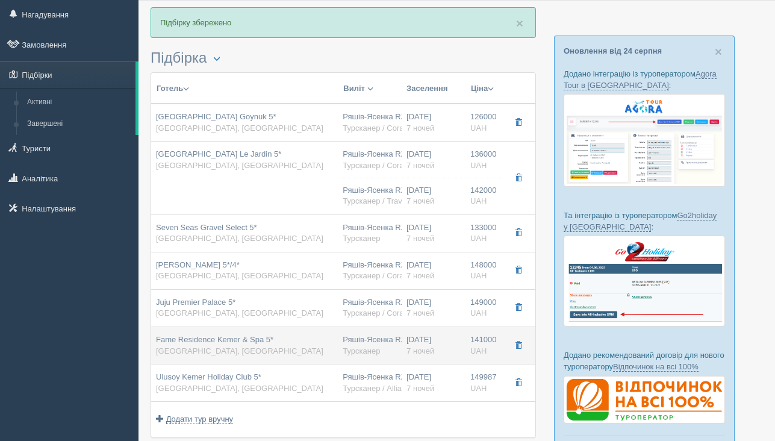
scroll to position [58, 0]
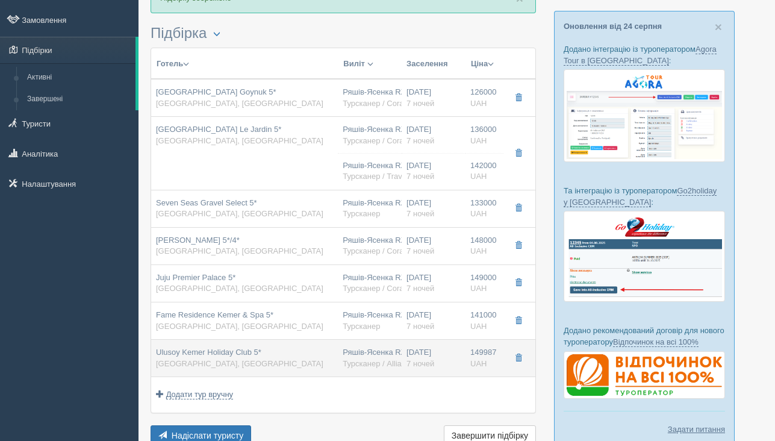
click at [300, 360] on div "Ulusoy Kemer Holiday Club 5* [GEOGRAPHIC_DATA], [GEOGRAPHIC_DATA]" at bounding box center [244, 358] width 177 height 22
type input "Ulusoy Kemer Holiday Club 5*"
type input "149987.00"
type input "11:30"
type input "15:30"
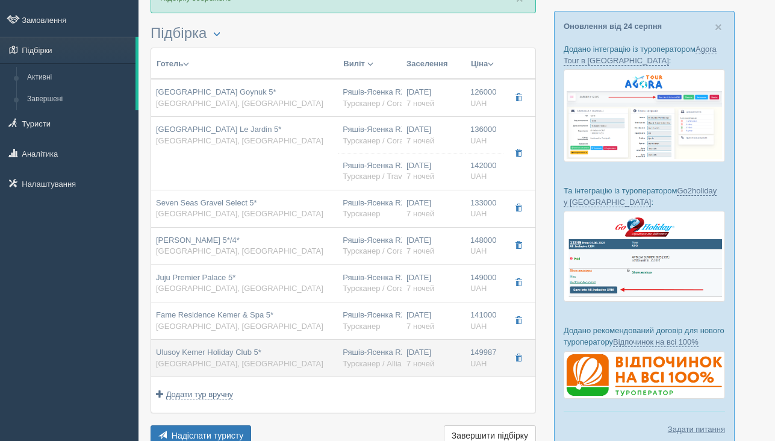
type input "Mavi Gok Aviation"
type input "08:30"
type input "10:30"
type input "Family Room"
type input "UAI"
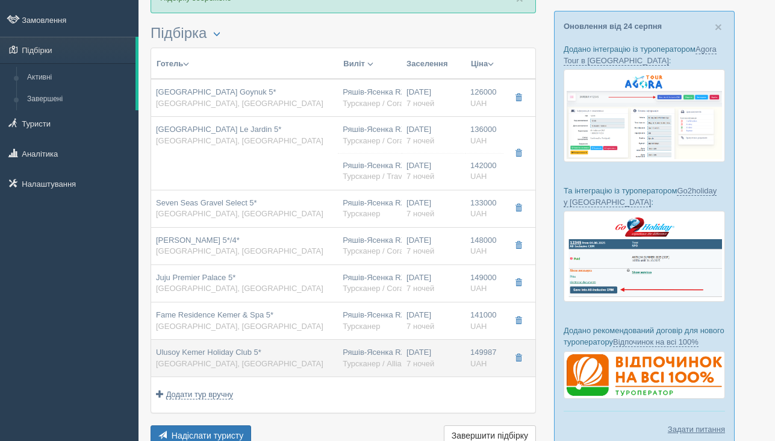
type input "Турсканер / Alliance"
type input "[URL][DOMAIN_NAME]"
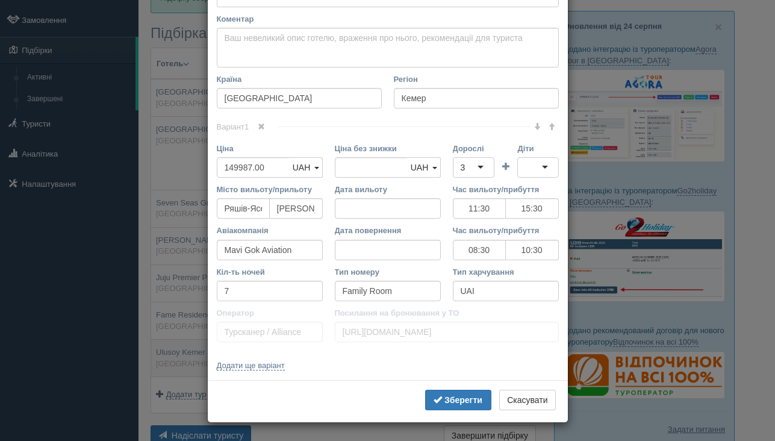
scroll to position [0, 0]
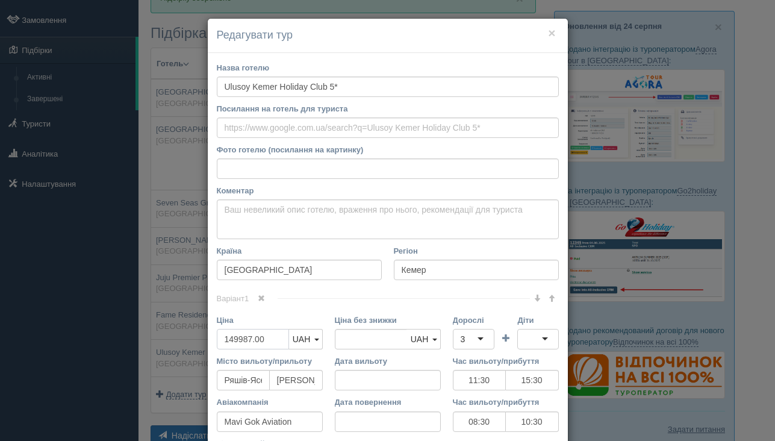
click at [254, 341] on input "149987.00" at bounding box center [253, 339] width 72 height 20
type input "1"
type input "149987.00"
click at [261, 338] on input "152000" at bounding box center [253, 339] width 72 height 20
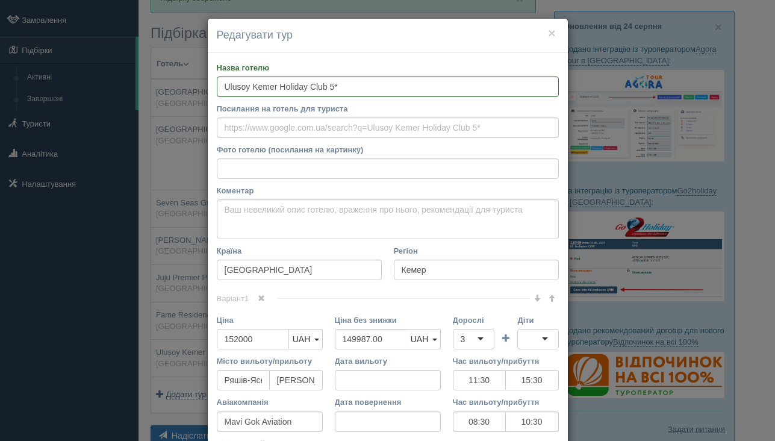
click at [261, 338] on input "152000" at bounding box center [253, 339] width 72 height 20
type input "152000"
click at [368, 343] on input "149987.00" at bounding box center [371, 339] width 72 height 20
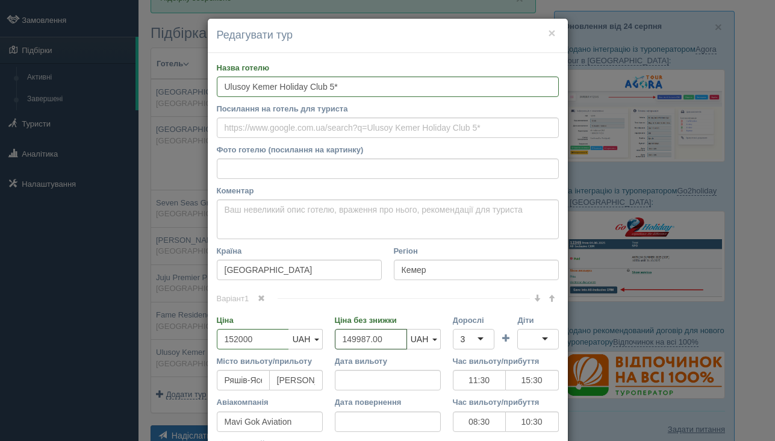
paste input "520"
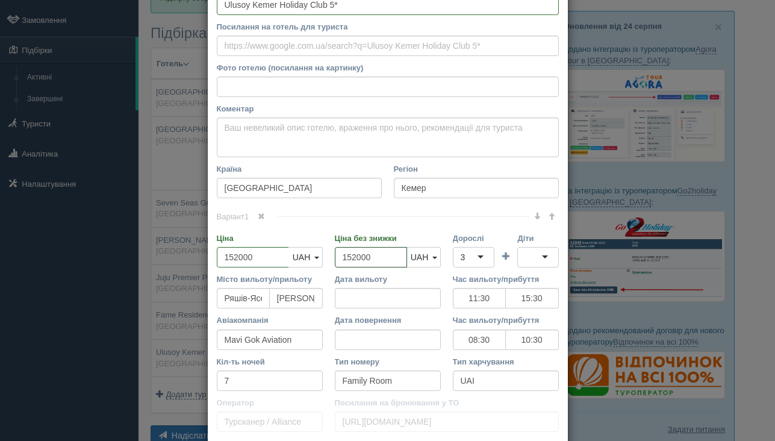
scroll to position [172, 0]
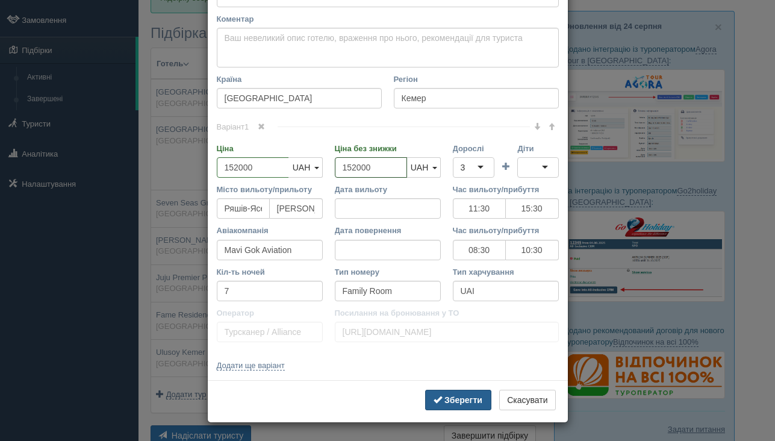
type input "152000"
click at [444, 399] on b "Зберегти" at bounding box center [463, 400] width 38 height 10
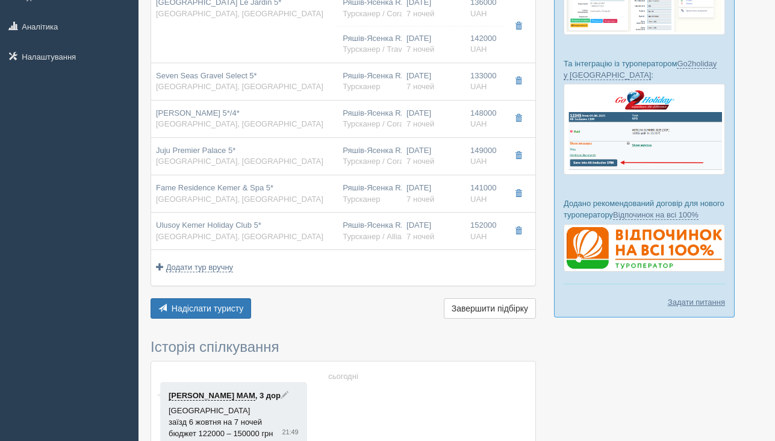
scroll to position [193, 0]
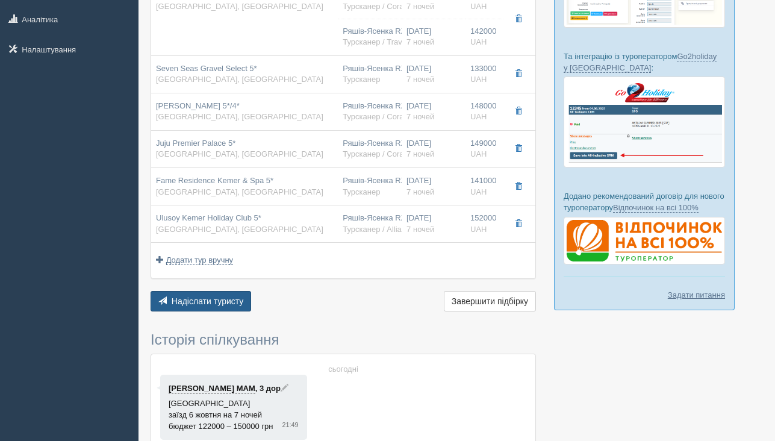
click at [239, 307] on button "Надіслати туристу Надіслати" at bounding box center [201, 301] width 101 height 20
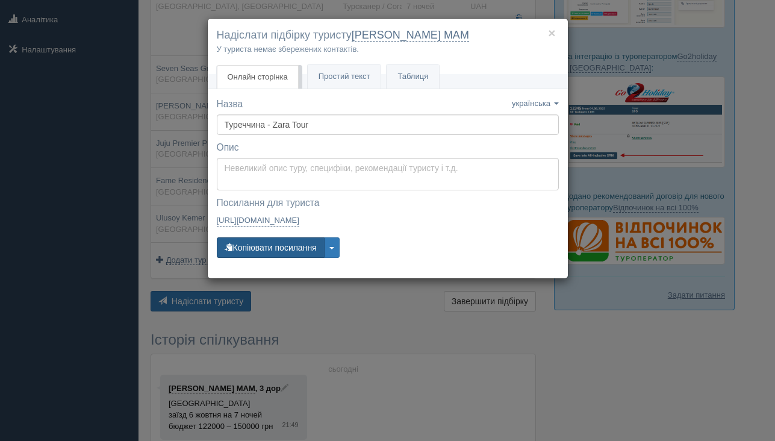
click at [293, 249] on button "Копіювати посилання" at bounding box center [271, 247] width 108 height 20
click at [272, 250] on button "Копіювати посилання" at bounding box center [271, 247] width 108 height 20
